Goal: Task Accomplishment & Management: Use online tool/utility

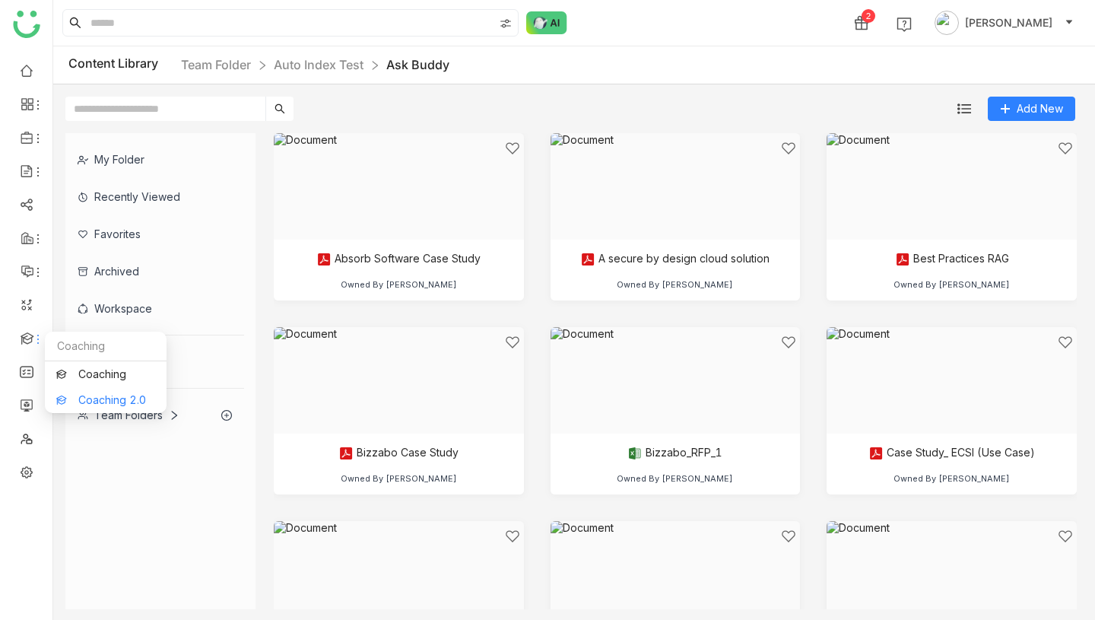
click at [97, 397] on link "Coaching 2.0" at bounding box center [105, 400] width 99 height 11
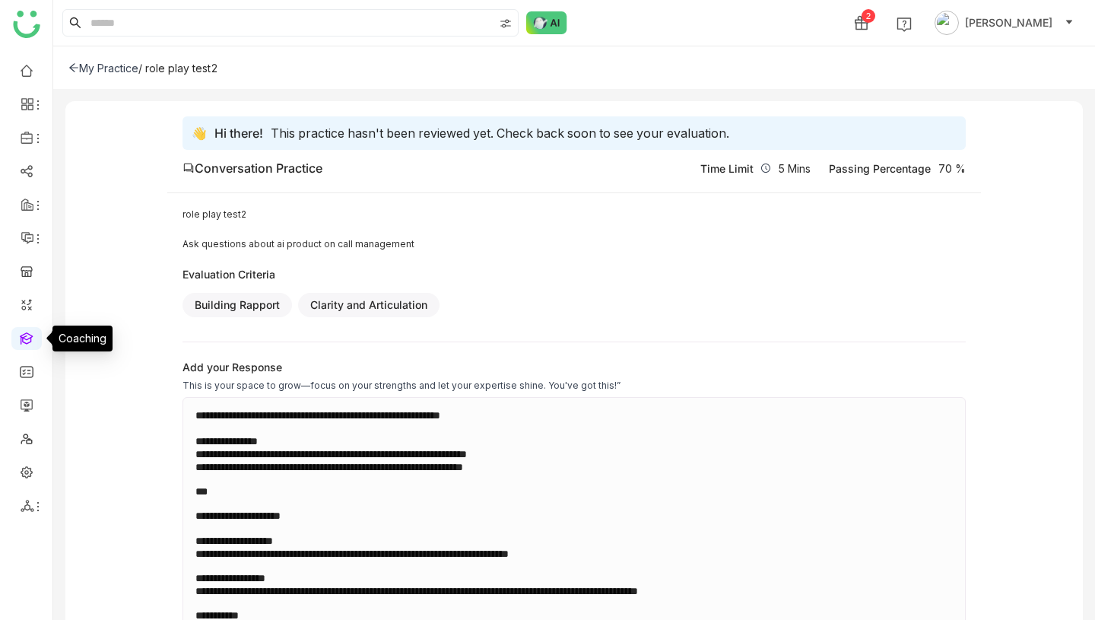
click at [26, 331] on link at bounding box center [27, 337] width 14 height 13
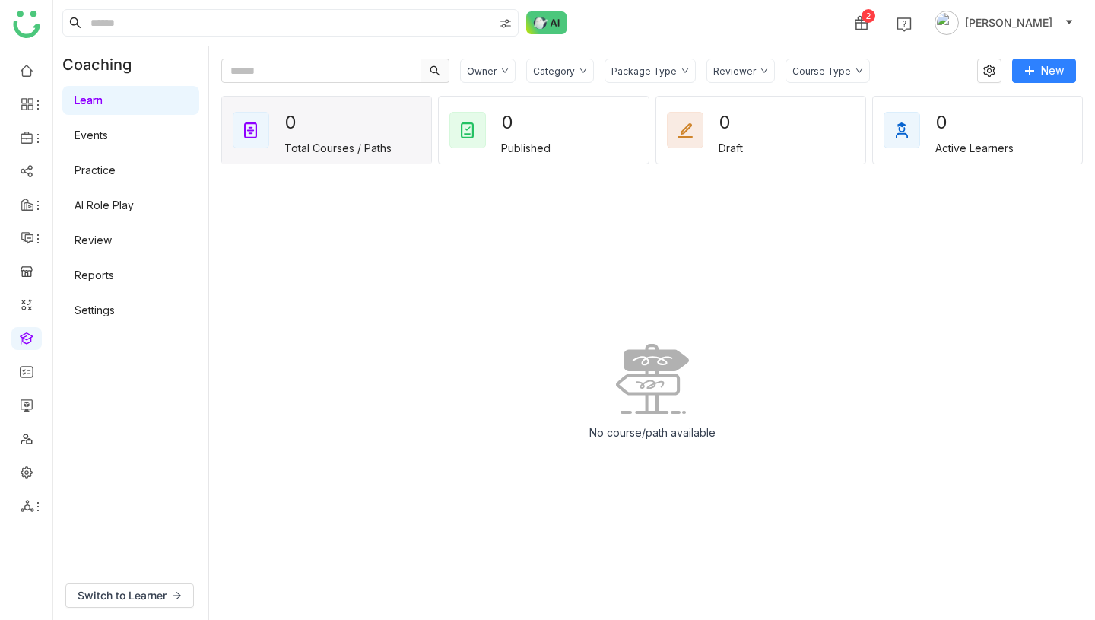
click at [109, 200] on link "AI Role Play" at bounding box center [104, 204] width 59 height 13
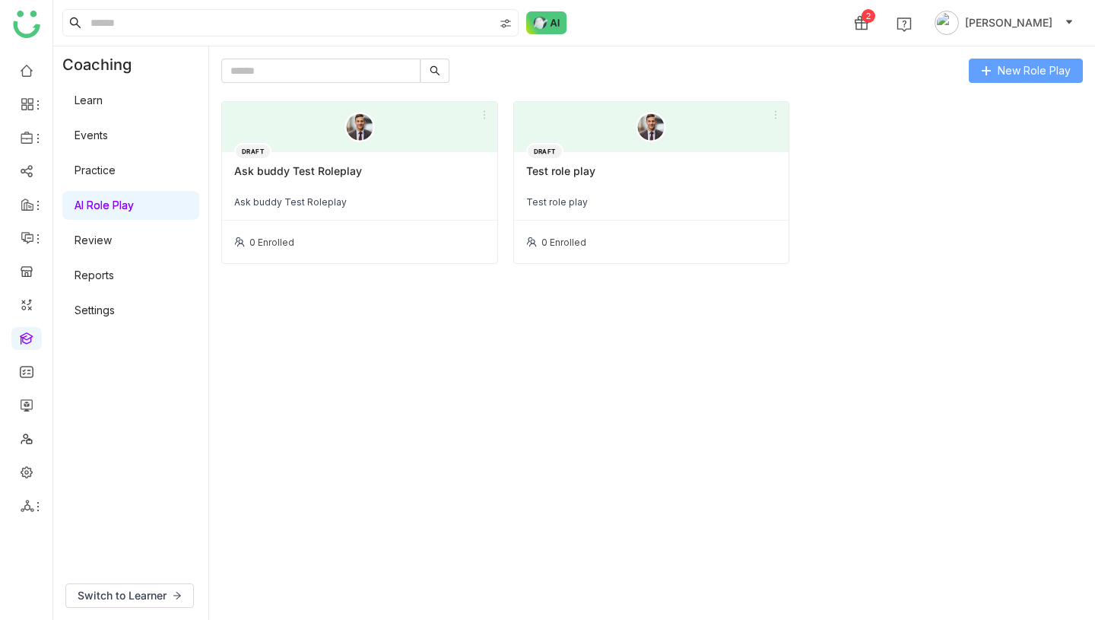
click at [998, 67] on span "New Role Play" at bounding box center [1033, 70] width 73 height 17
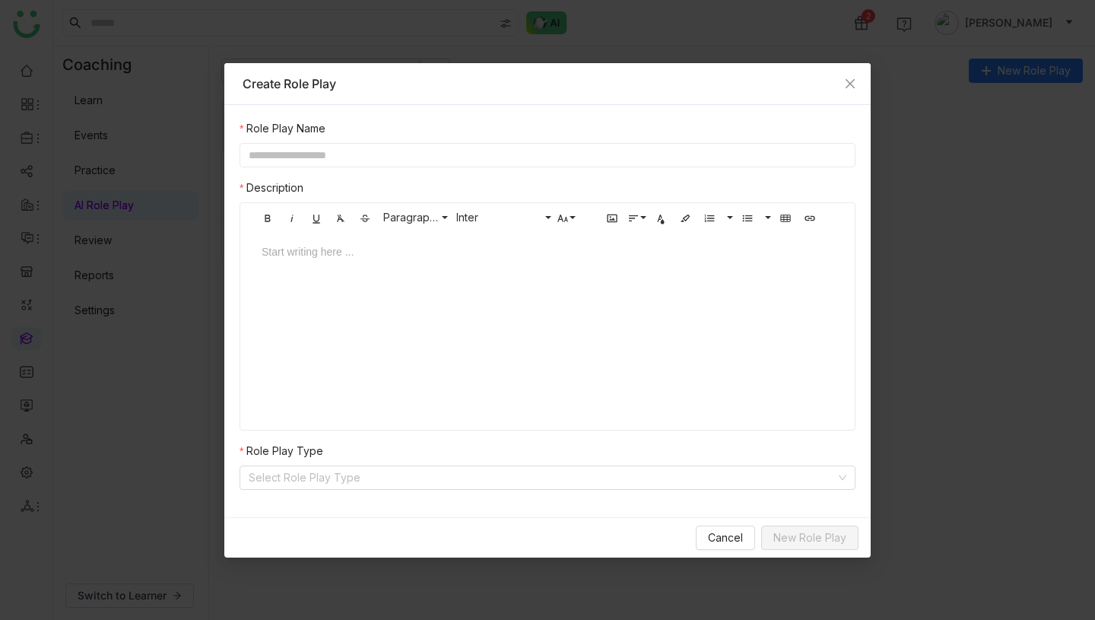
click at [455, 157] on input "text" at bounding box center [547, 155] width 616 height 24
click at [848, 78] on icon "Close" at bounding box center [850, 84] width 12 height 12
